Goal: Information Seeking & Learning: Learn about a topic

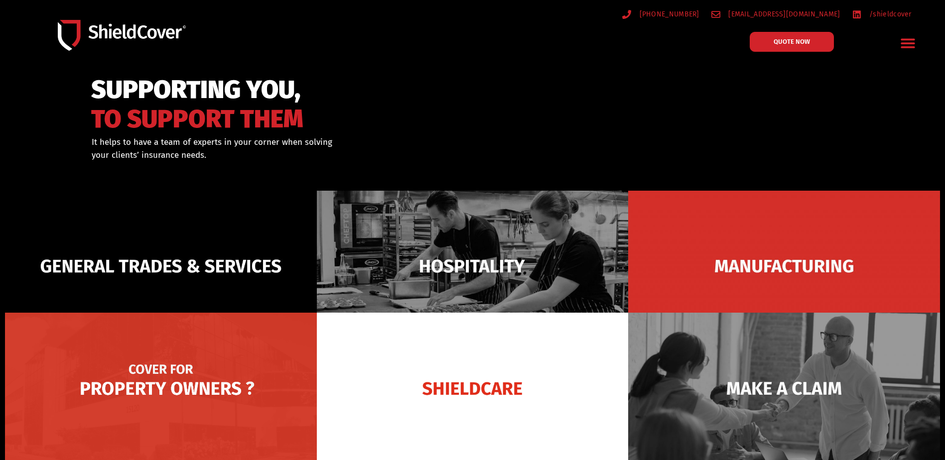
click at [225, 380] on img at bounding box center [161, 388] width 312 height 151
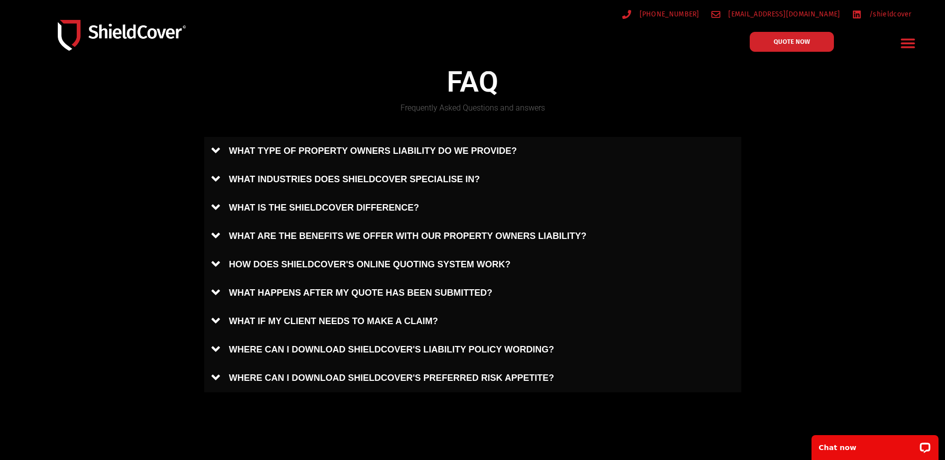
scroll to position [399, 0]
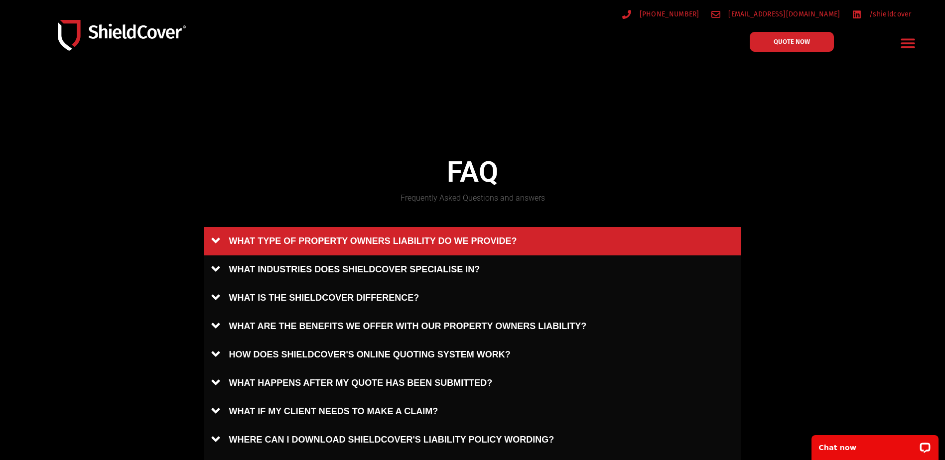
click at [350, 247] on link "WHAT TYPE OF PROPERTY OWNERS LIABILITY DO WE PROVIDE?" at bounding box center [472, 241] width 537 height 28
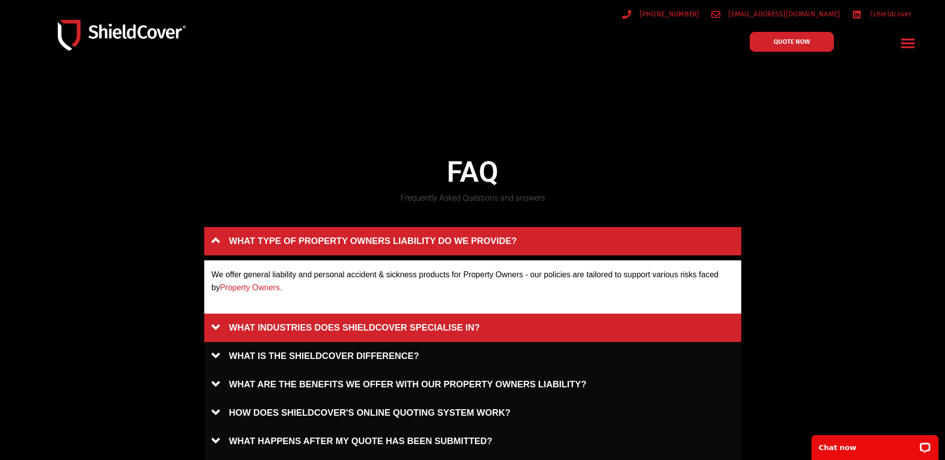
click at [359, 335] on link "WHAT INDUSTRIES DOES SHIELDCOVER SPECIALISE IN?" at bounding box center [472, 328] width 537 height 28
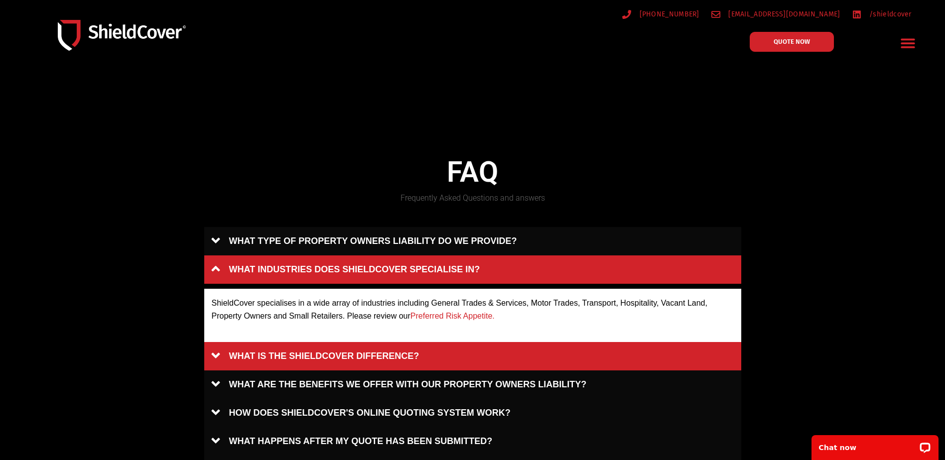
click at [376, 357] on link "WHAT IS THE SHIELDCOVER DIFFERENCE?" at bounding box center [472, 356] width 537 height 28
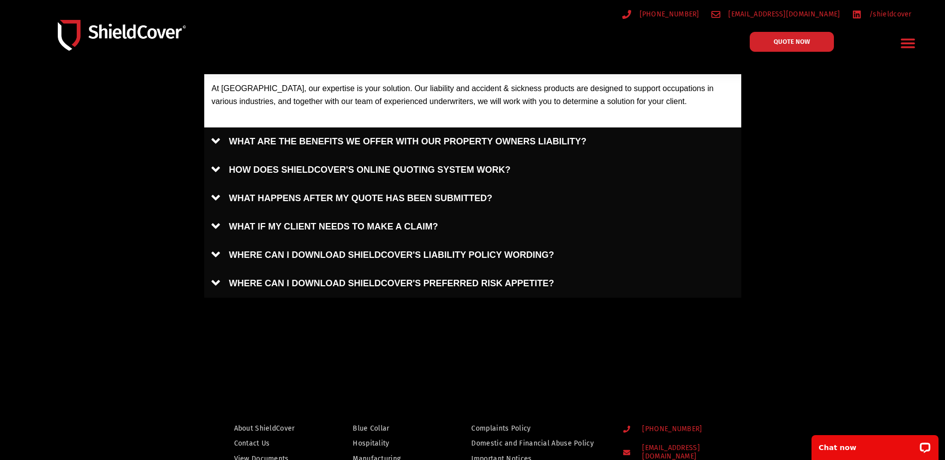
scroll to position [648, 0]
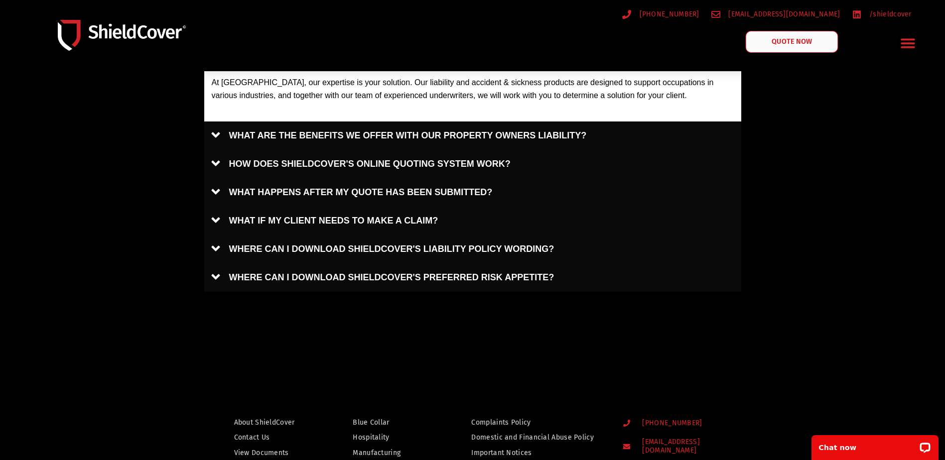
click at [790, 48] on link "QUOTE NOW" at bounding box center [792, 42] width 93 height 22
